Goal: Obtain resource: Download file/media

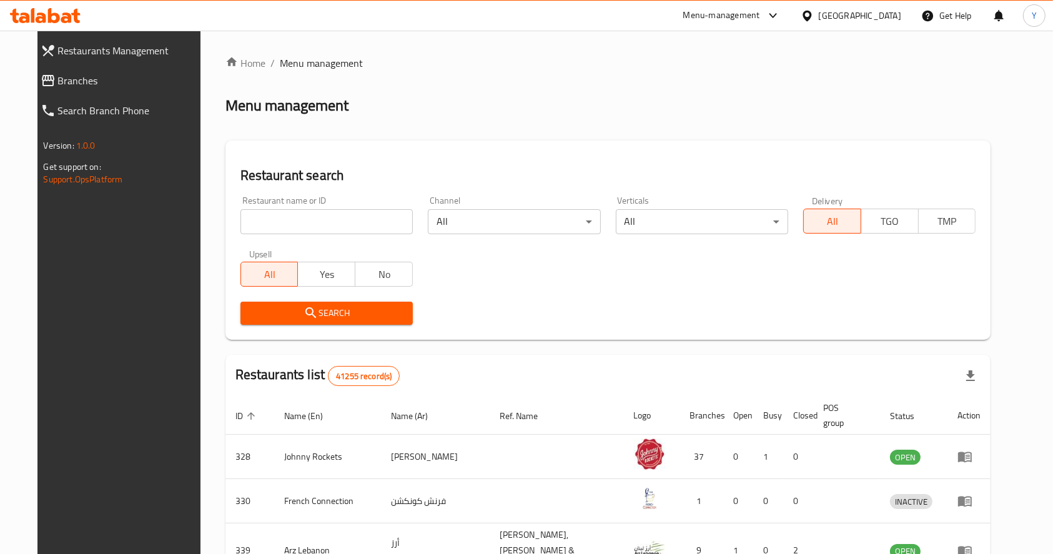
click at [244, 225] on input "search" at bounding box center [326, 221] width 172 height 25
type input "karachi darbar"
click button "Search" at bounding box center [326, 313] width 172 height 23
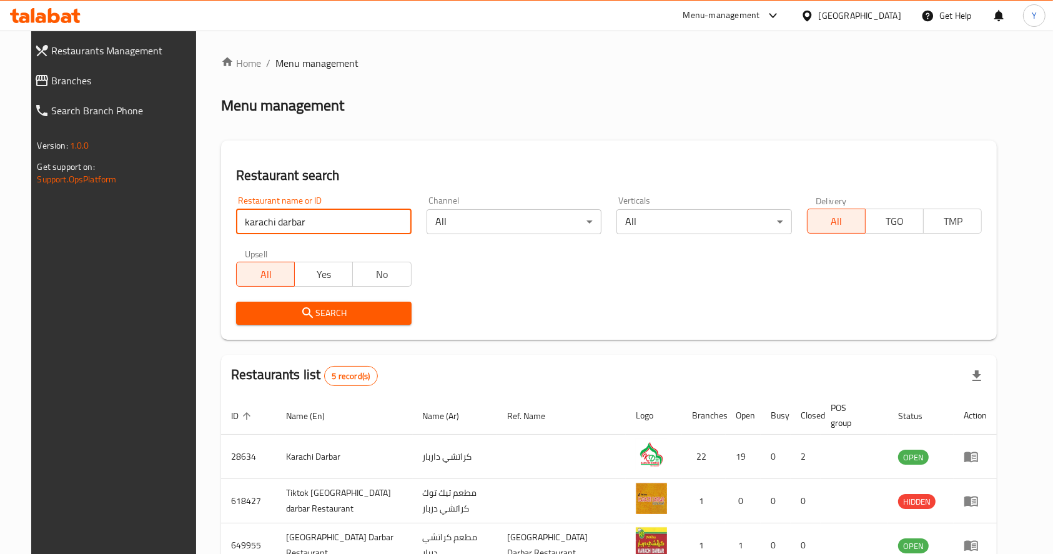
scroll to position [167, 0]
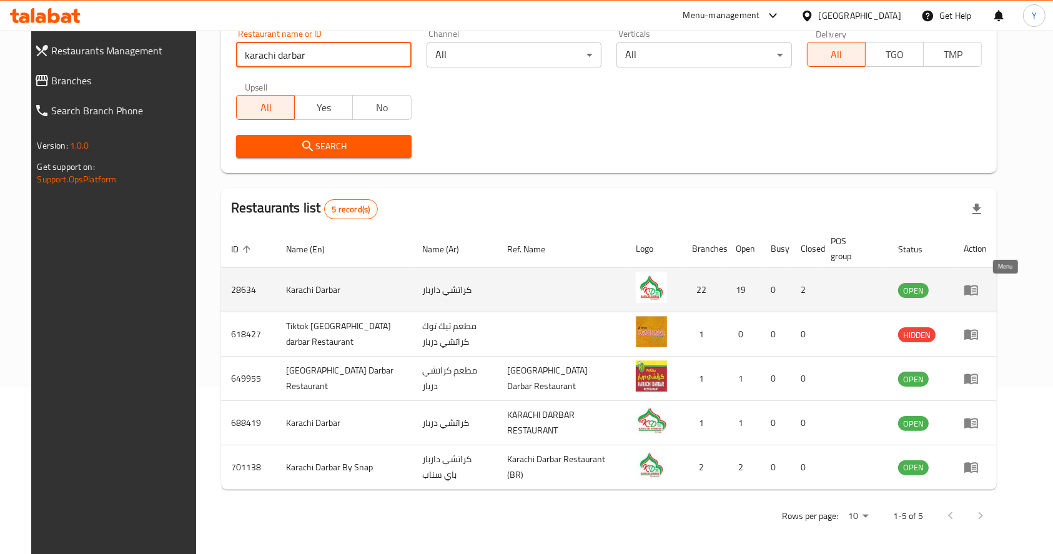
click at [978, 288] on icon "enhanced table" at bounding box center [970, 289] width 15 height 15
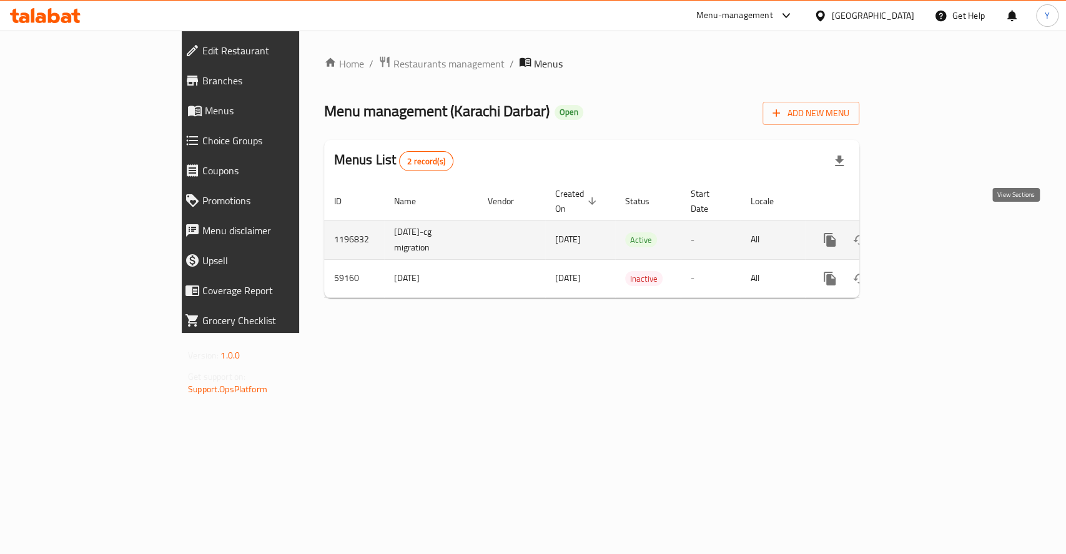
click at [927, 232] on icon "enhanced table" at bounding box center [919, 239] width 15 height 15
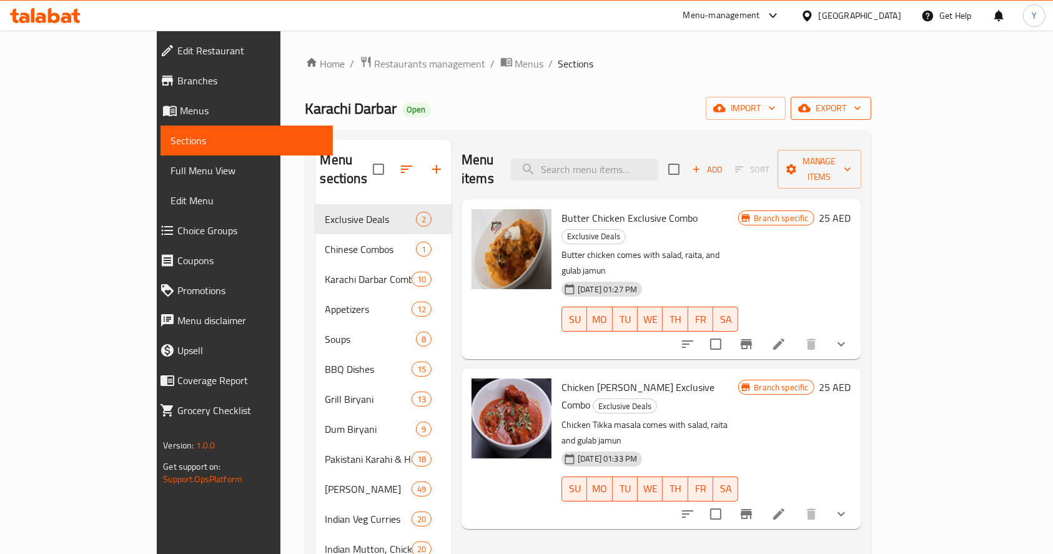
click at [863, 106] on icon "button" at bounding box center [857, 108] width 12 height 12
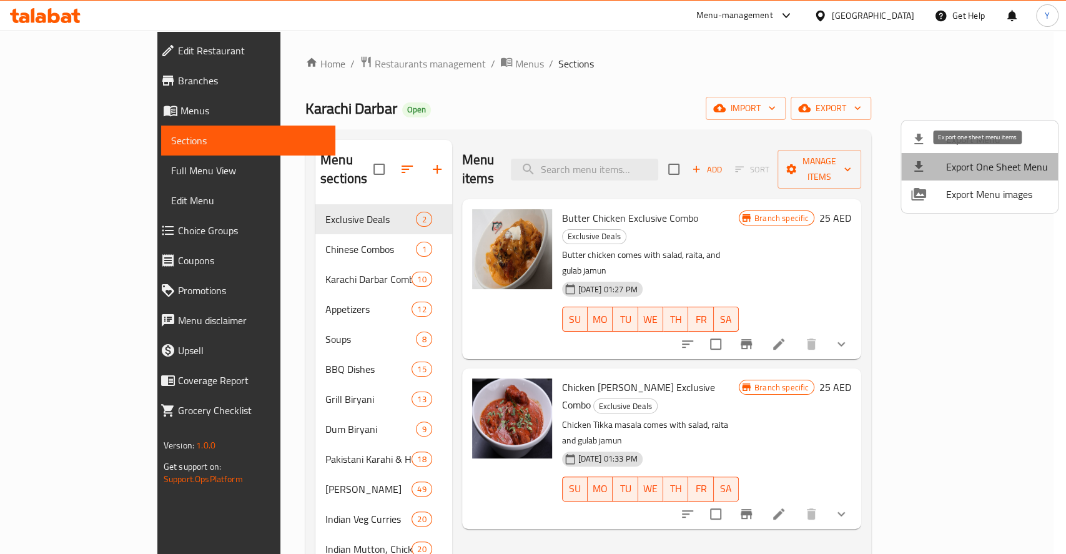
click at [1010, 165] on span "Export One Sheet Menu" at bounding box center [997, 166] width 102 height 15
